Goal: Use online tool/utility

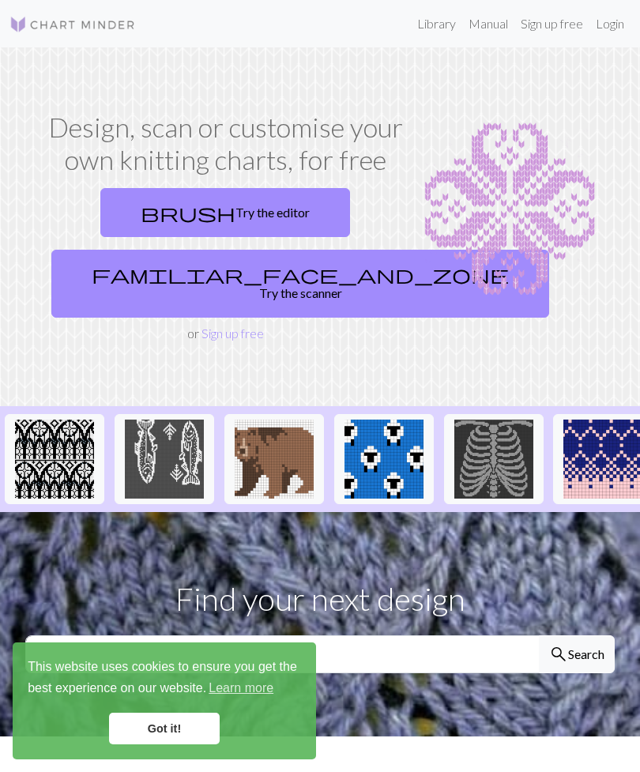
click at [266, 228] on link "brush Try the editor" at bounding box center [225, 212] width 250 height 49
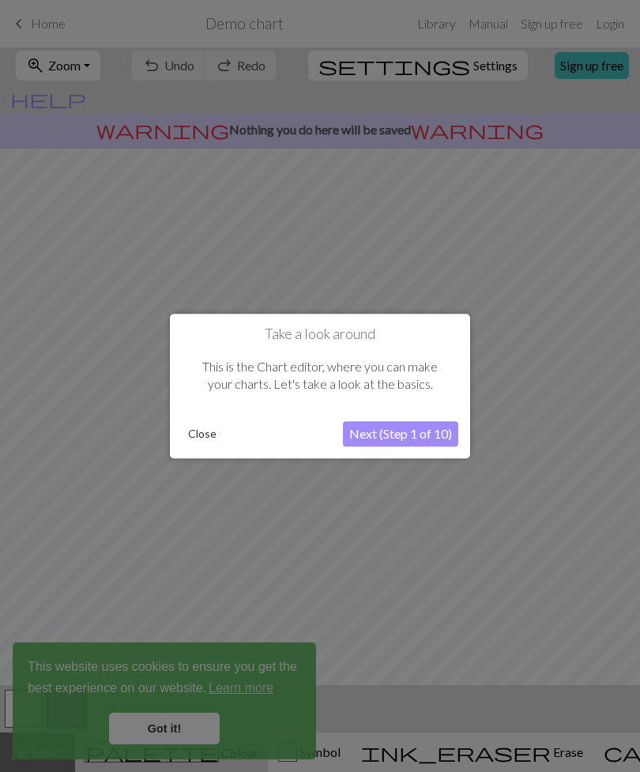
click at [216, 423] on button "Close" at bounding box center [202, 434] width 41 height 24
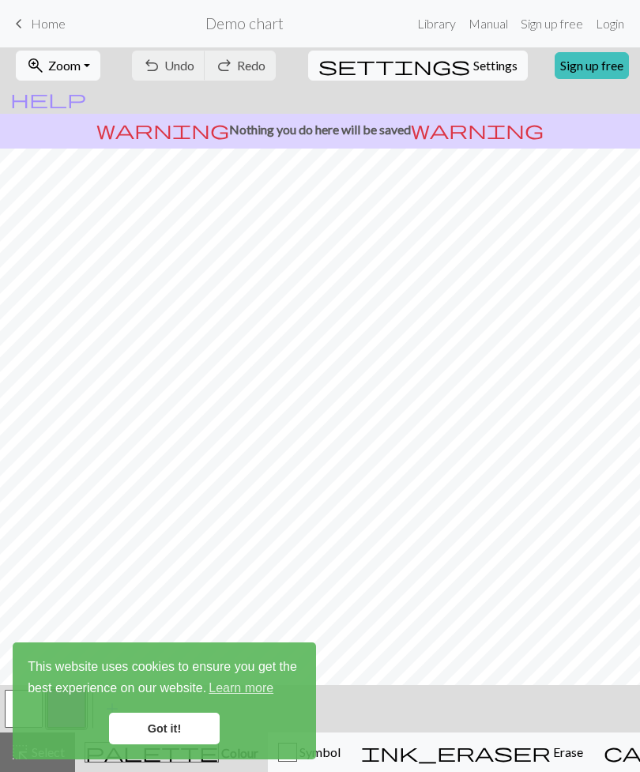
click at [147, 727] on link "Got it!" at bounding box center [164, 728] width 111 height 32
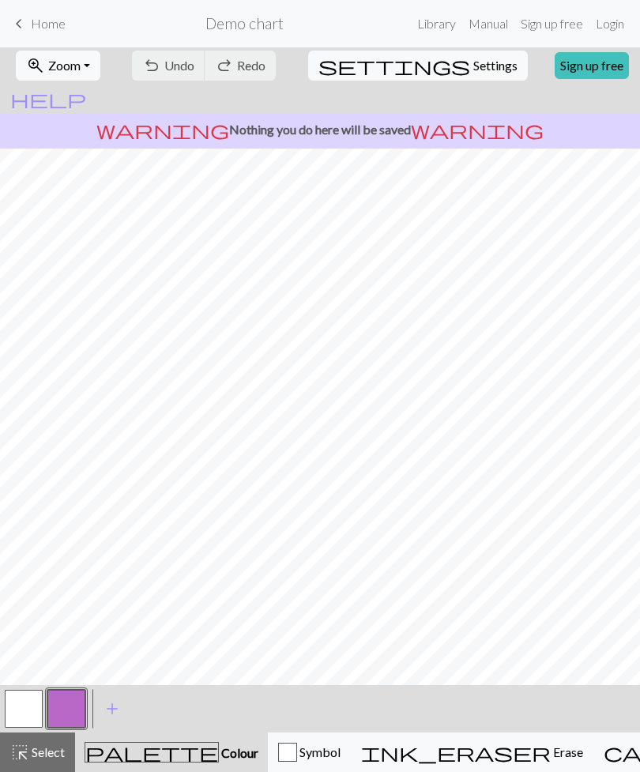
click at [32, 28] on span "Home" at bounding box center [48, 23] width 35 height 15
